Goal: Check status: Check status

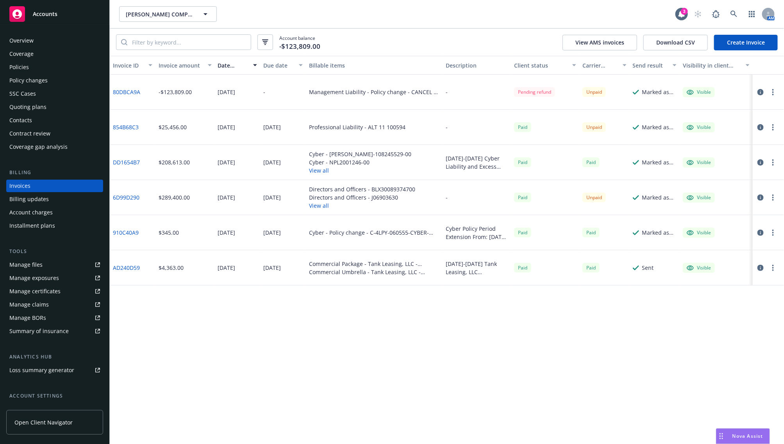
click at [395, 395] on div "Invoice ID Invoice amount Date issued Due date Billable items Description Clien…" at bounding box center [447, 250] width 674 height 388
